Goal: Transaction & Acquisition: Purchase product/service

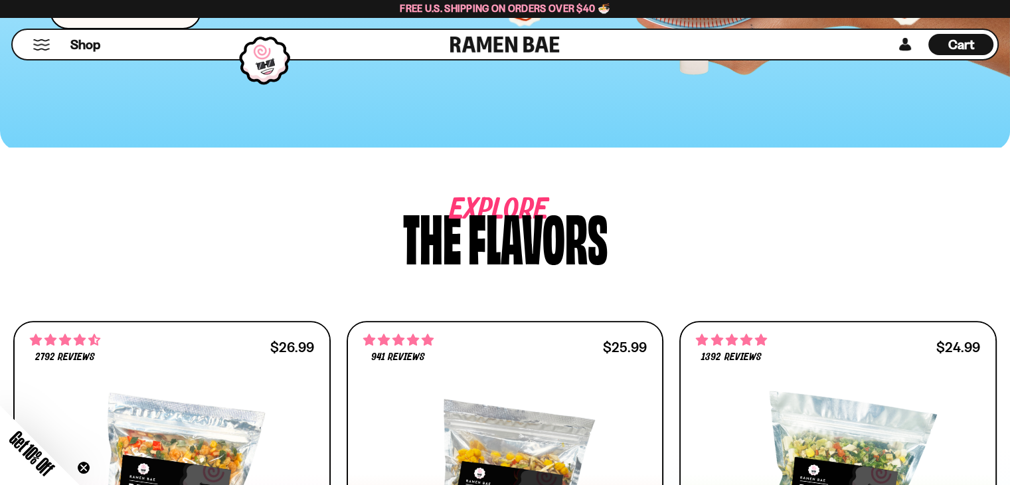
scroll to position [731, 0]
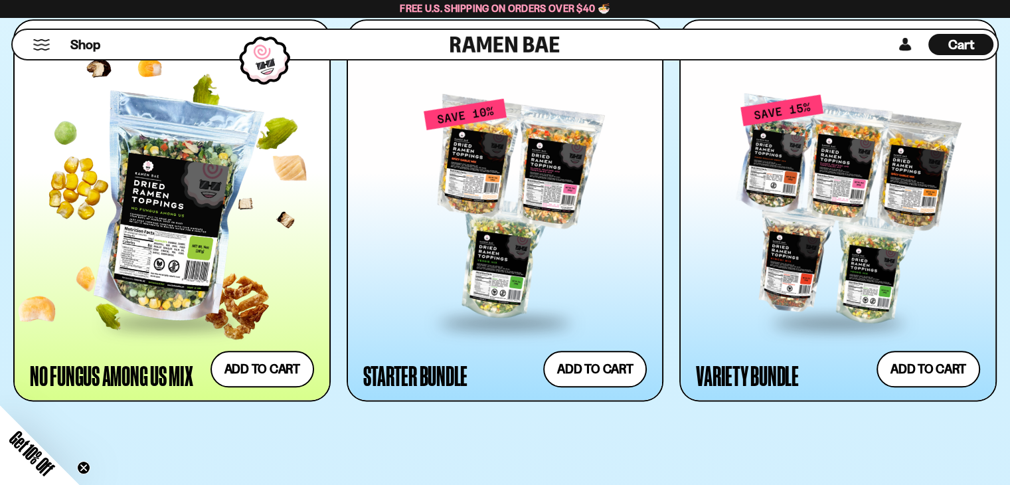
scroll to position [1395, 0]
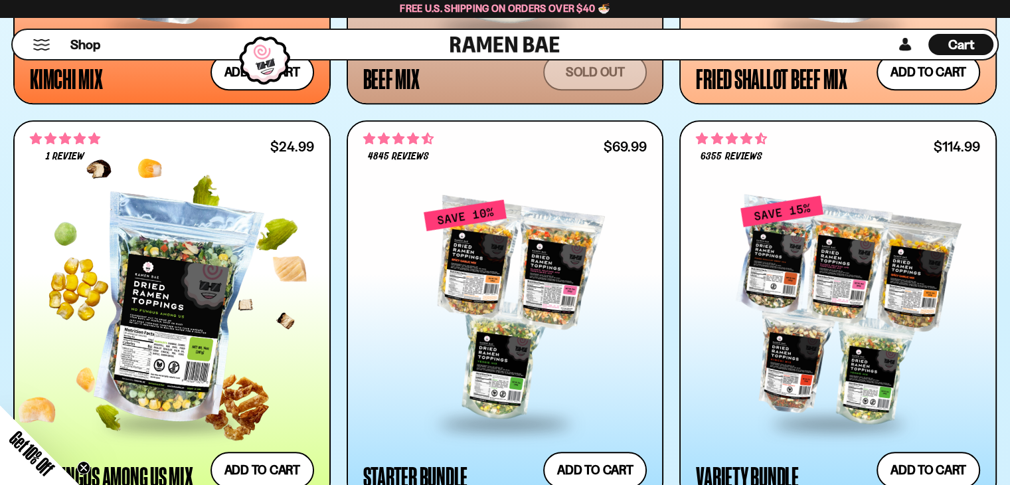
click at [166, 259] on div at bounding box center [172, 310] width 284 height 223
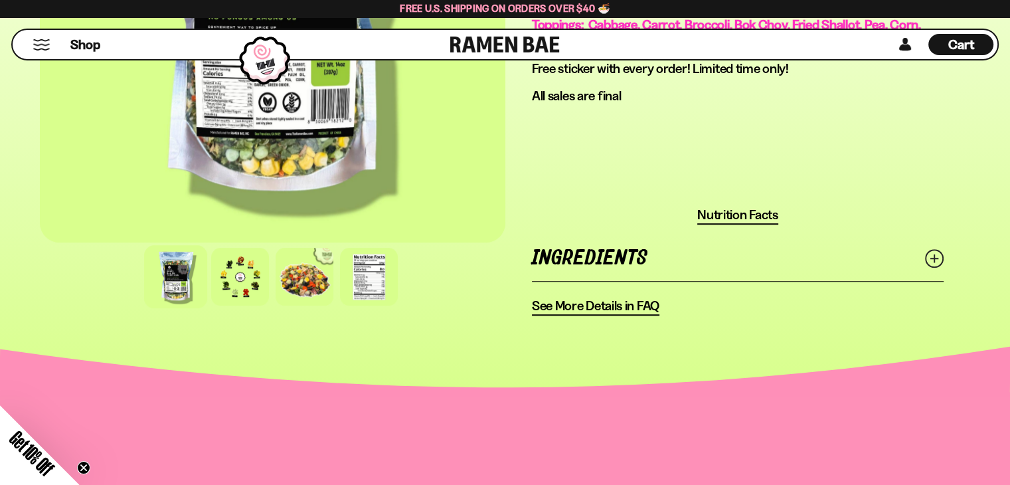
scroll to position [998, 0]
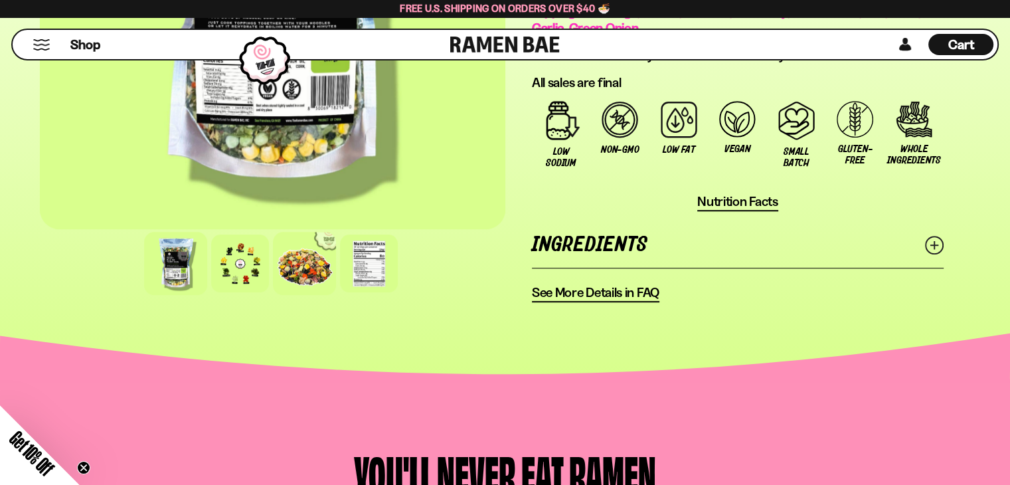
click at [326, 272] on div at bounding box center [304, 263] width 63 height 63
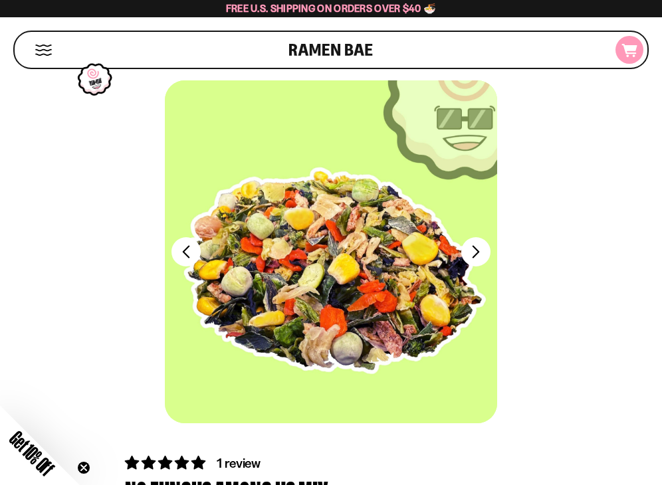
scroll to position [2, 0]
